Goal: Information Seeking & Learning: Learn about a topic

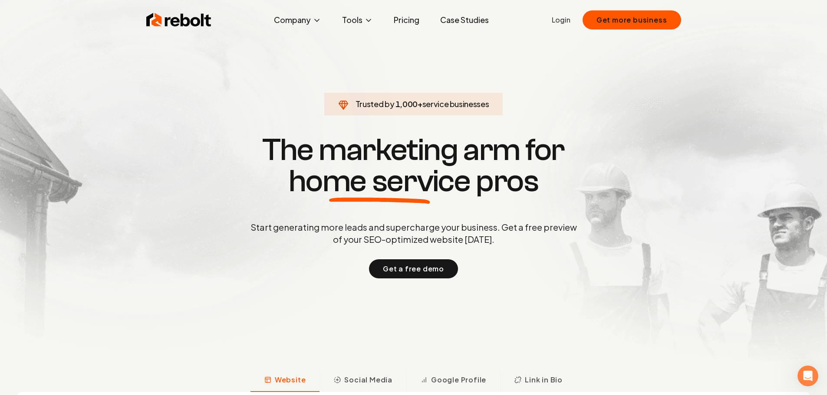
click at [287, 148] on h1 "The marketing arm for home service pros" at bounding box center [413, 166] width 417 height 62
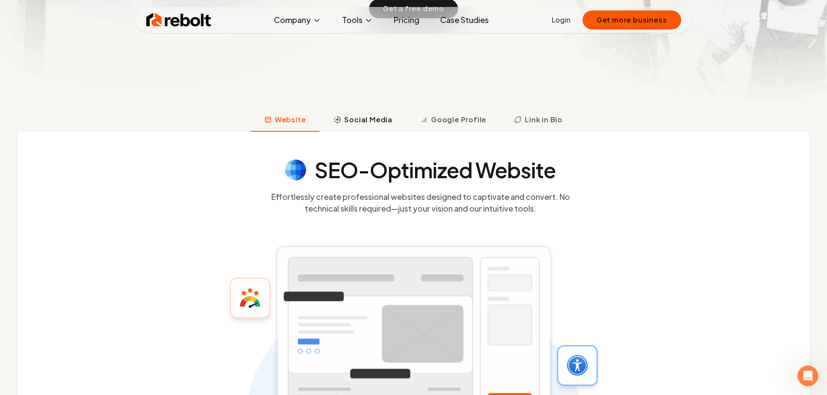
click at [366, 119] on span "Social Media" at bounding box center [368, 120] width 48 height 10
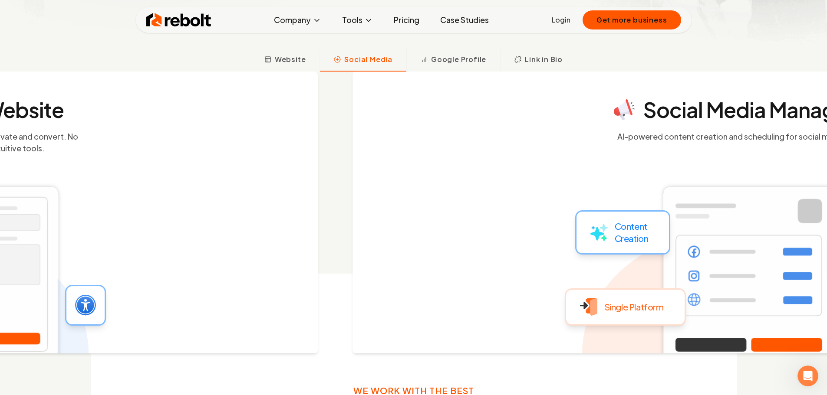
scroll to position [327, 0]
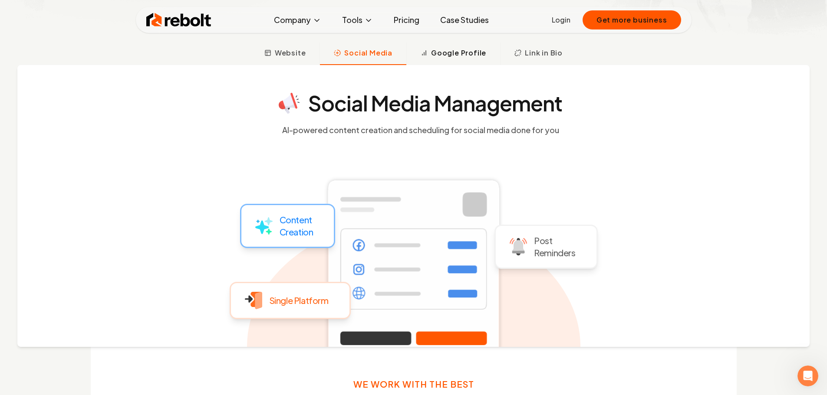
click at [447, 59] on button "Google Profile" at bounding box center [453, 54] width 94 height 23
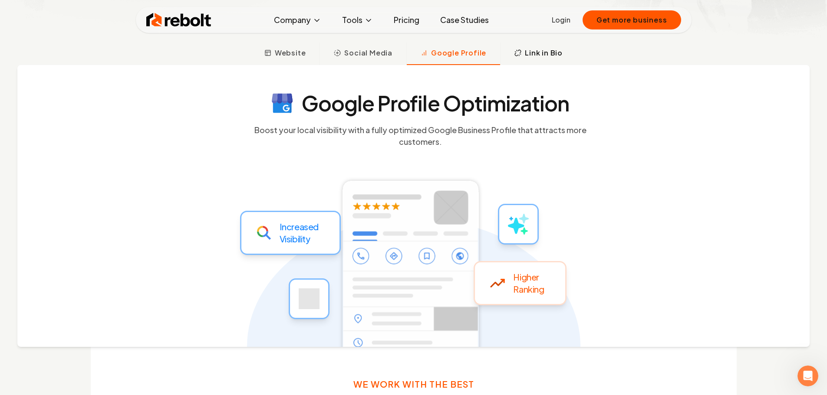
click at [538, 54] on span "Link in Bio" at bounding box center [544, 53] width 38 height 10
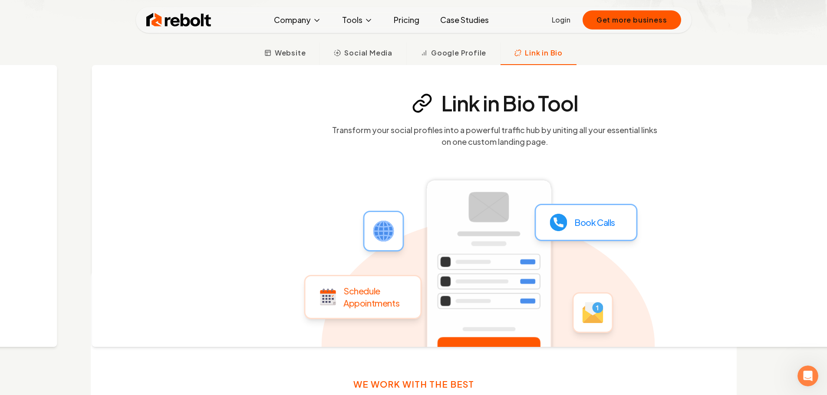
drag, startPoint x: 398, startPoint y: 96, endPoint x: 467, endPoint y: 103, distance: 69.3
click at [469, 103] on h4 "Link in Bio Tool" at bounding box center [509, 103] width 137 height 21
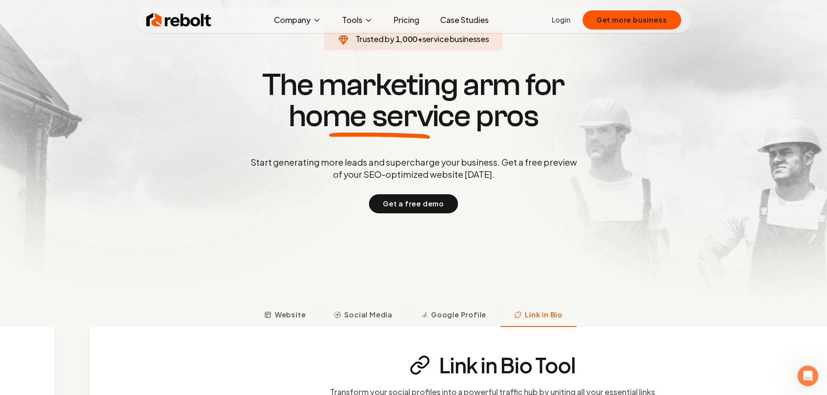
scroll to position [0, 0]
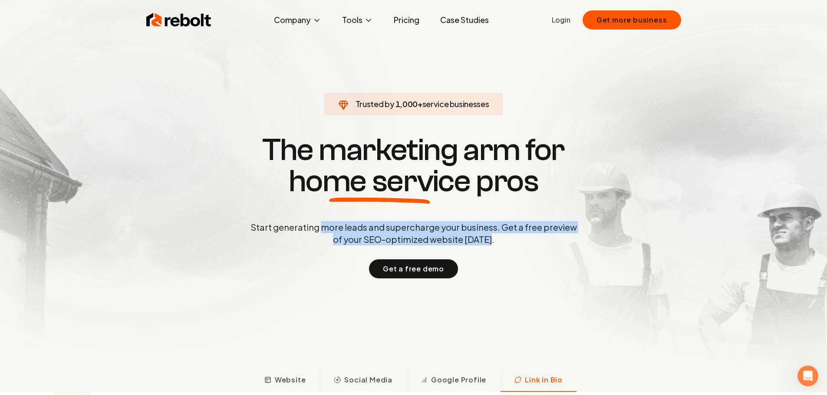
drag, startPoint x: 322, startPoint y: 228, endPoint x: 501, endPoint y: 244, distance: 179.9
click at [501, 244] on p "Start generating more leads and supercharge your business. Get a free preview o…" at bounding box center [414, 233] width 330 height 24
click at [411, 18] on link "Pricing" at bounding box center [406, 19] width 39 height 17
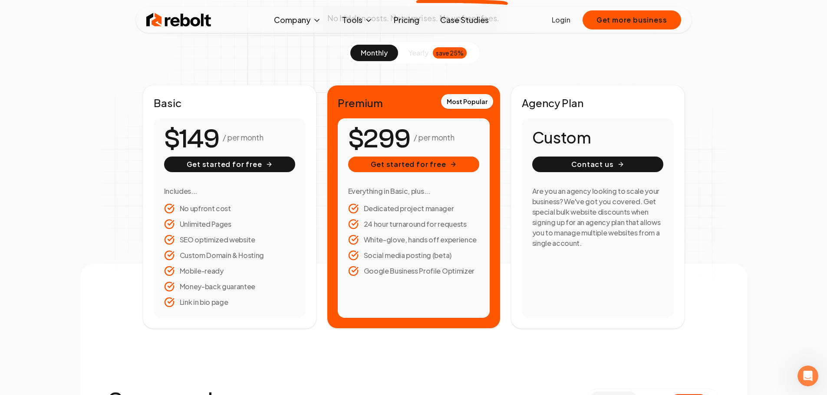
scroll to position [130, 0]
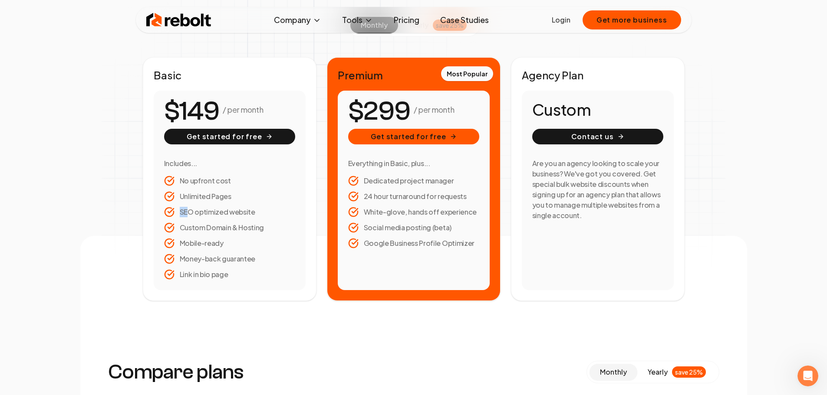
drag, startPoint x: 189, startPoint y: 213, endPoint x: 245, endPoint y: 217, distance: 55.7
click at [263, 211] on li "SEO optimized website" at bounding box center [229, 212] width 131 height 10
drag, startPoint x: 209, startPoint y: 227, endPoint x: 236, endPoint y: 232, distance: 27.5
click at [227, 227] on li "Custom Domain & Hosting" at bounding box center [229, 228] width 131 height 10
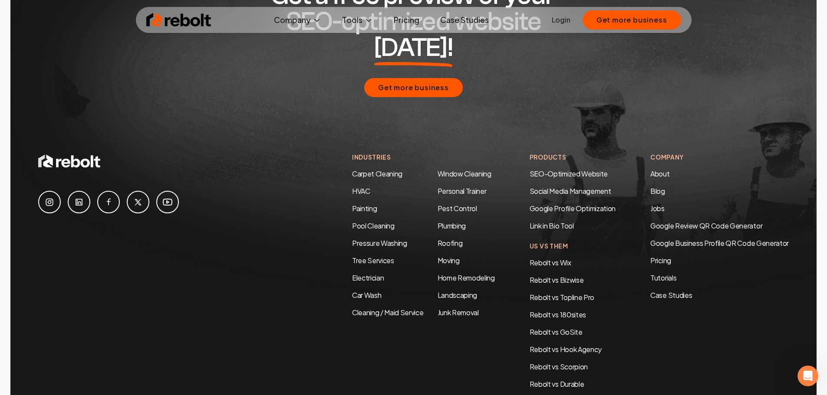
scroll to position [1649, 0]
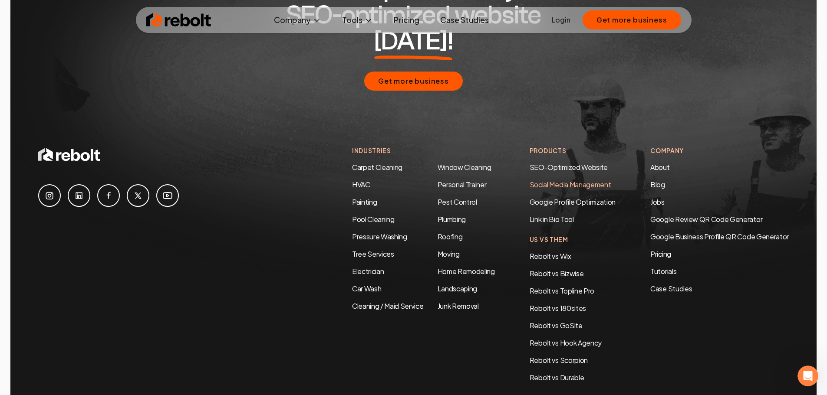
click at [551, 180] on link "Social Media Management" at bounding box center [570, 184] width 82 height 9
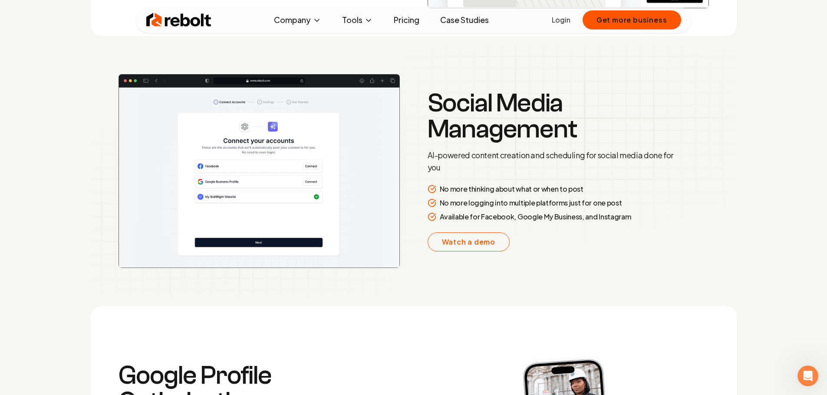
scroll to position [1443, 0]
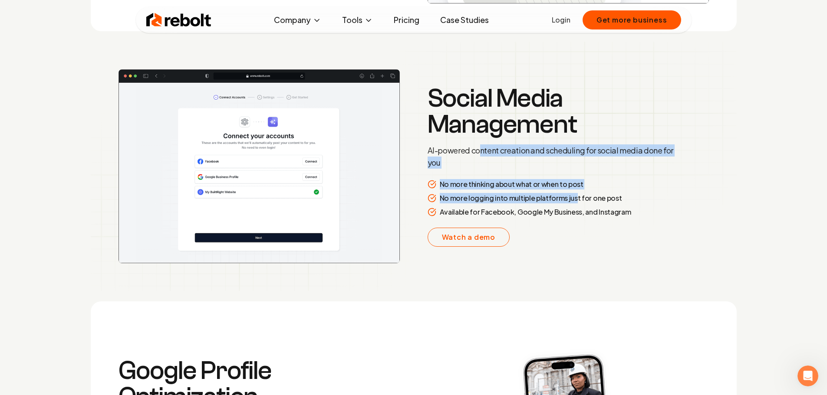
drag, startPoint x: 482, startPoint y: 151, endPoint x: 574, endPoint y: 199, distance: 103.4
click at [574, 199] on div "Social Media Management AI-powered content creation and scheduling for social m…" at bounding box center [552, 165] width 250 height 161
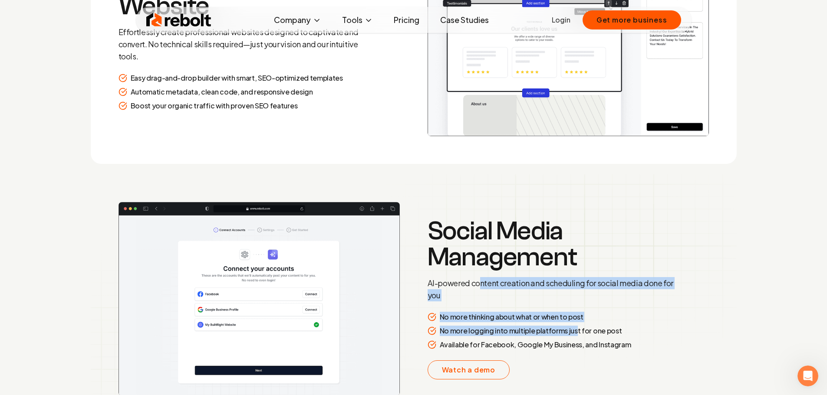
scroll to position [1313, 0]
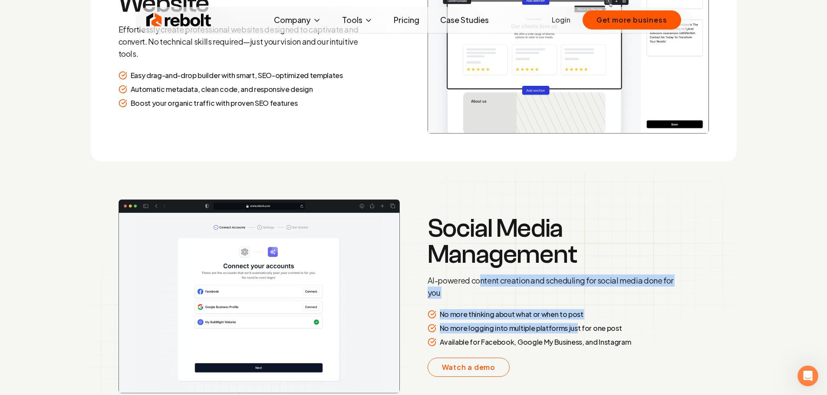
click at [460, 16] on link "Case Studies" at bounding box center [464, 19] width 62 height 17
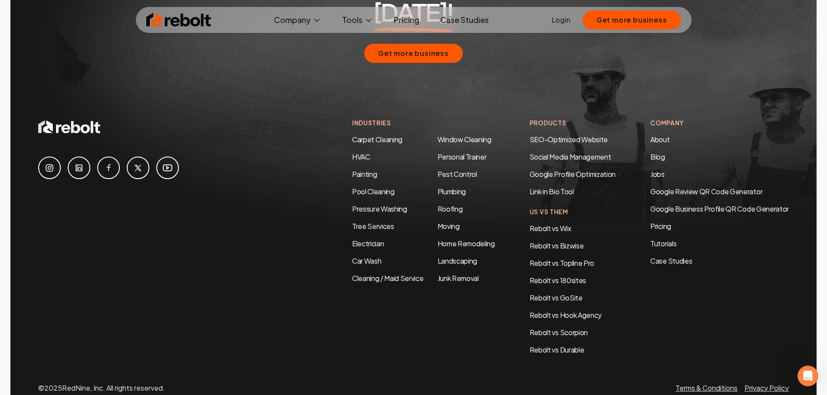
scroll to position [1876, 0]
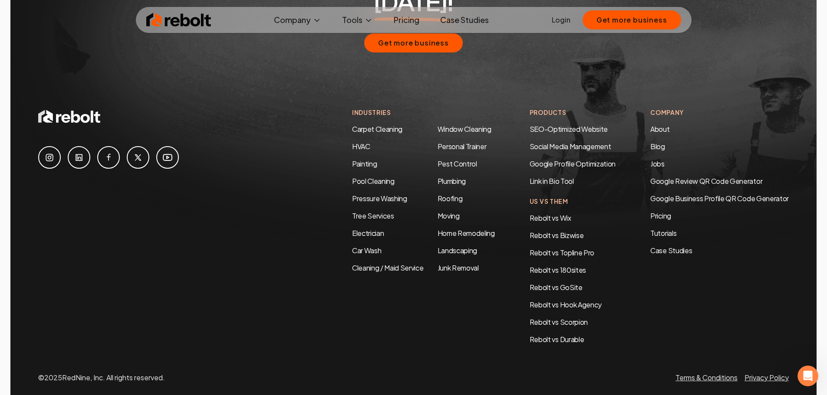
click at [184, 21] on img at bounding box center [178, 19] width 65 height 17
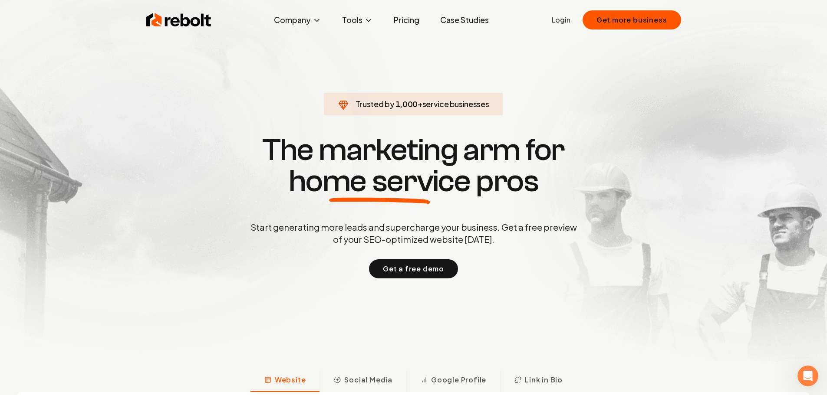
click at [271, 192] on h1 "The marketing arm for home service pros" at bounding box center [413, 166] width 417 height 62
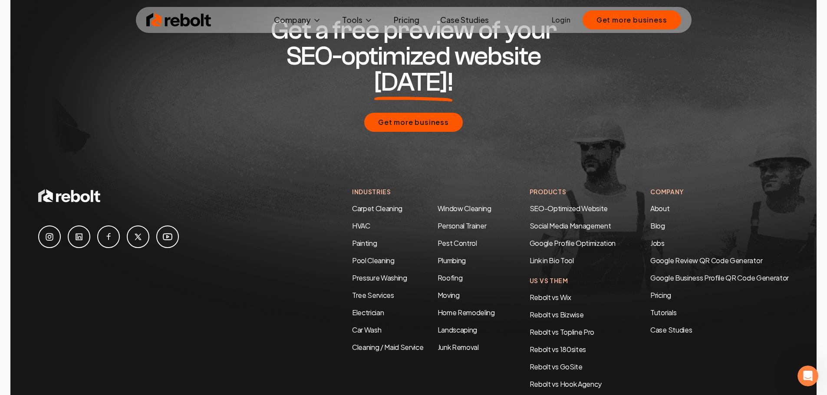
scroll to position [4202, 0]
